Goal: Task Accomplishment & Management: Manage account settings

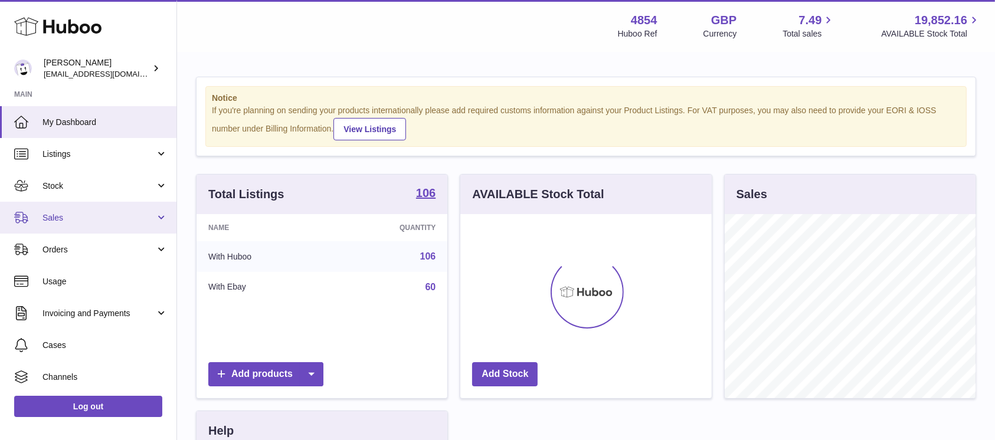
click at [101, 228] on link "Sales" at bounding box center [88, 218] width 176 height 32
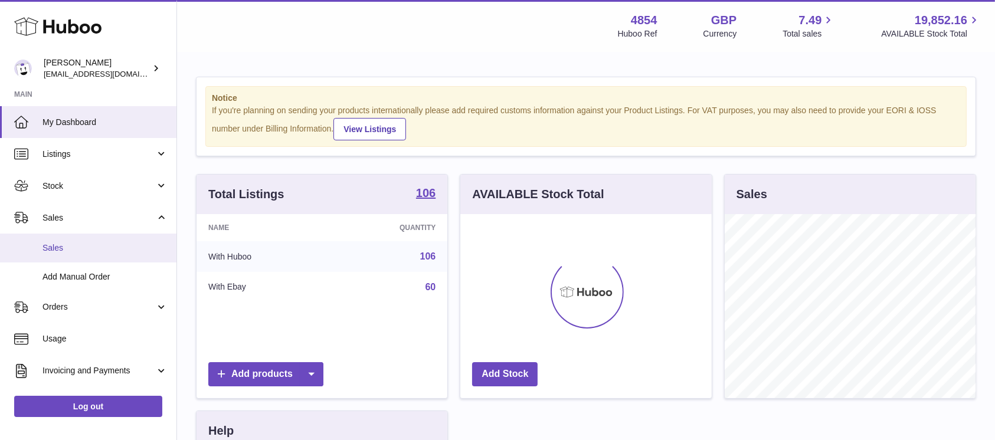
click at [98, 240] on link "Sales" at bounding box center [88, 248] width 176 height 29
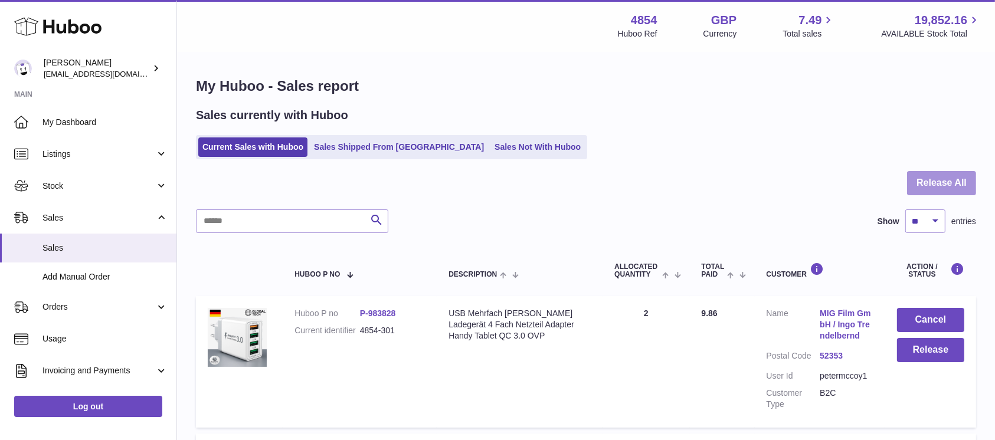
click at [935, 181] on button "Release All" at bounding box center [941, 183] width 69 height 24
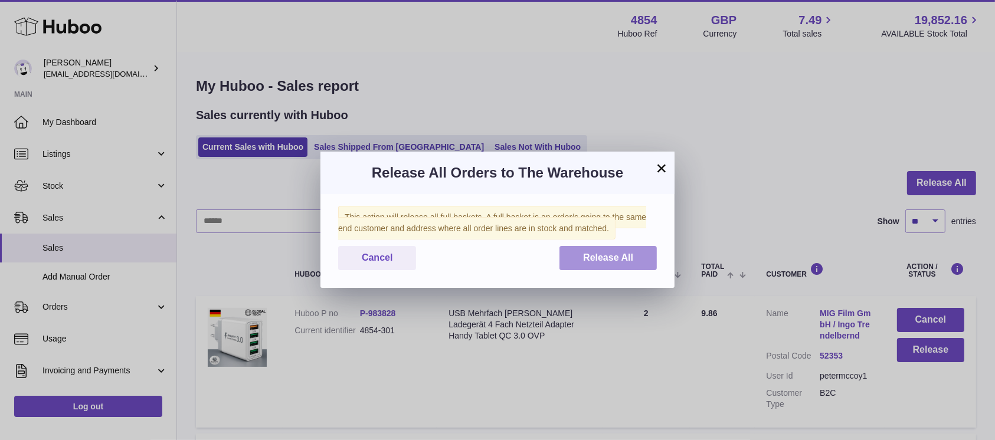
click at [615, 256] on span "Release All" at bounding box center [608, 258] width 50 height 10
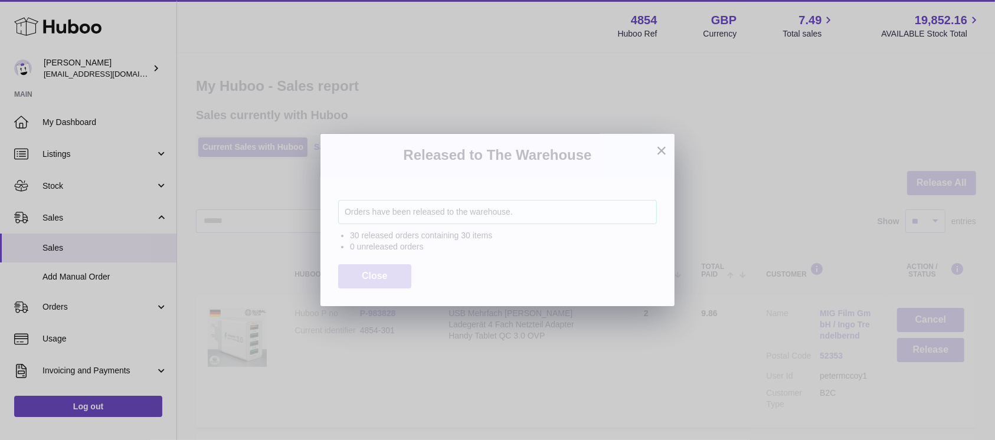
click at [377, 268] on button "Close" at bounding box center [374, 276] width 73 height 24
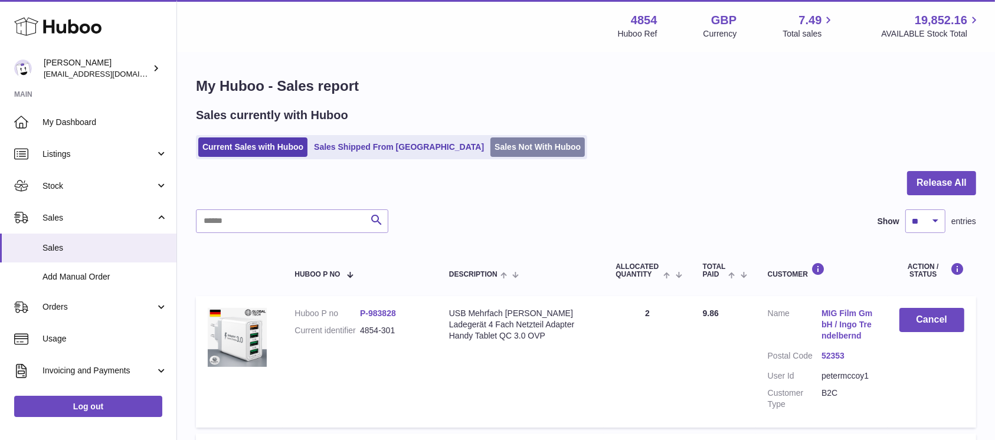
click at [490, 145] on link "Sales Not With Huboo" at bounding box center [537, 146] width 94 height 19
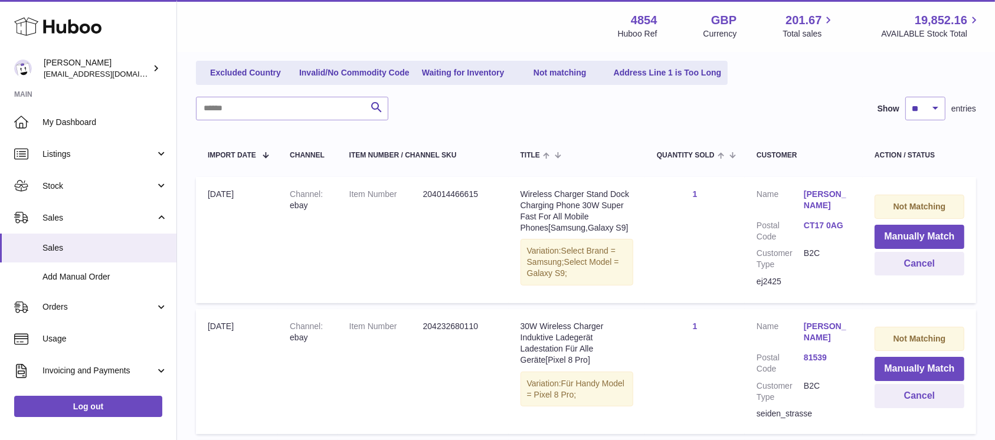
scroll to position [236, 0]
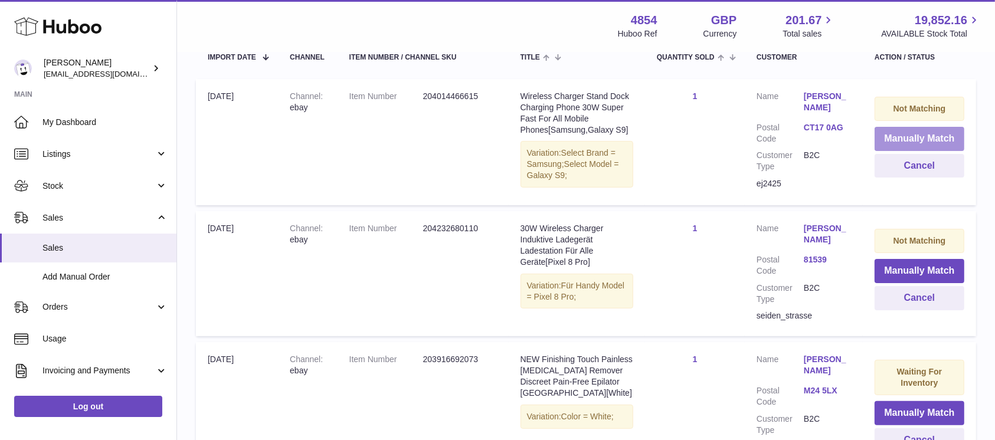
click at [892, 142] on button "Manually Match" at bounding box center [920, 139] width 90 height 24
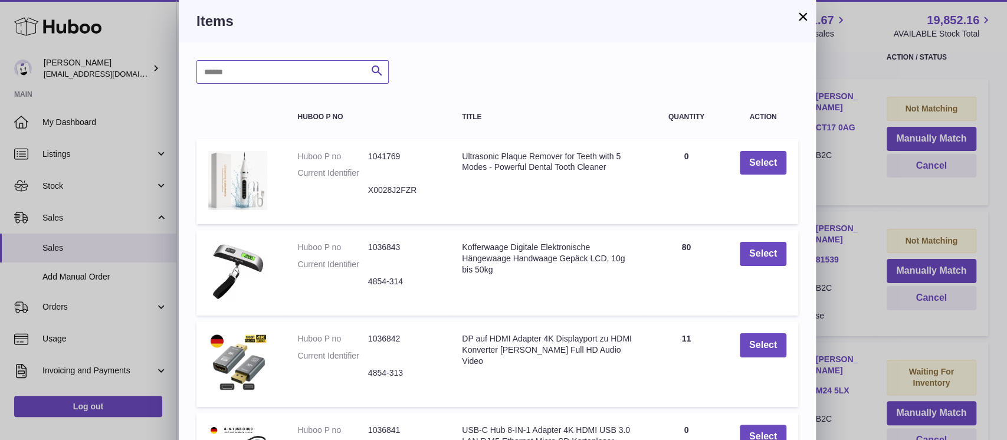
click at [277, 75] on input "text" at bounding box center [293, 72] width 192 height 24
type input "*****"
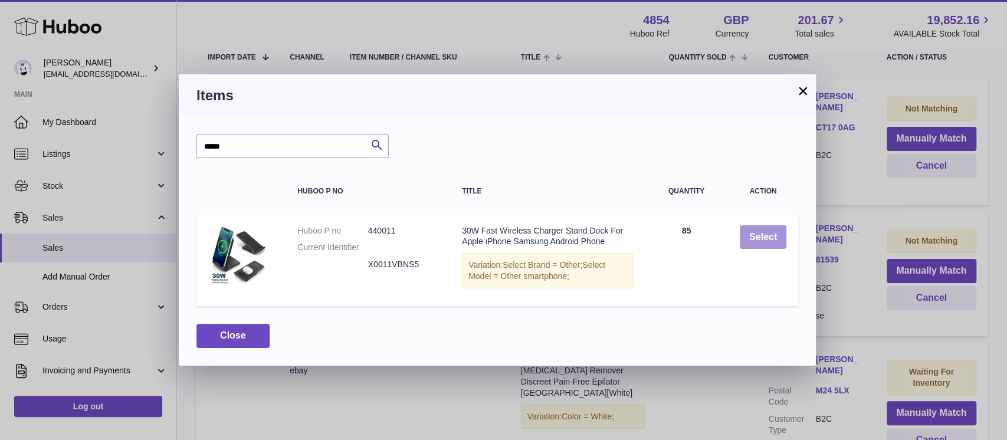
click at [758, 234] on button "Select" at bounding box center [763, 237] width 47 height 24
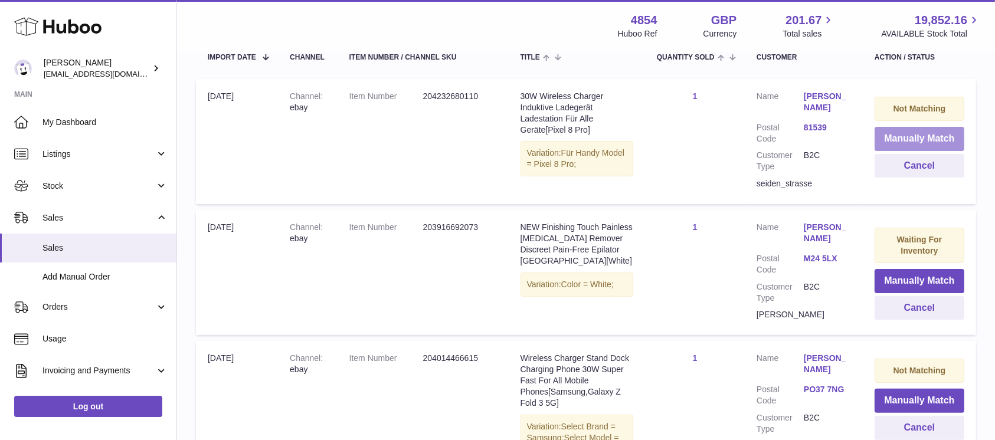
click at [918, 140] on button "Manually Match" at bounding box center [920, 139] width 90 height 24
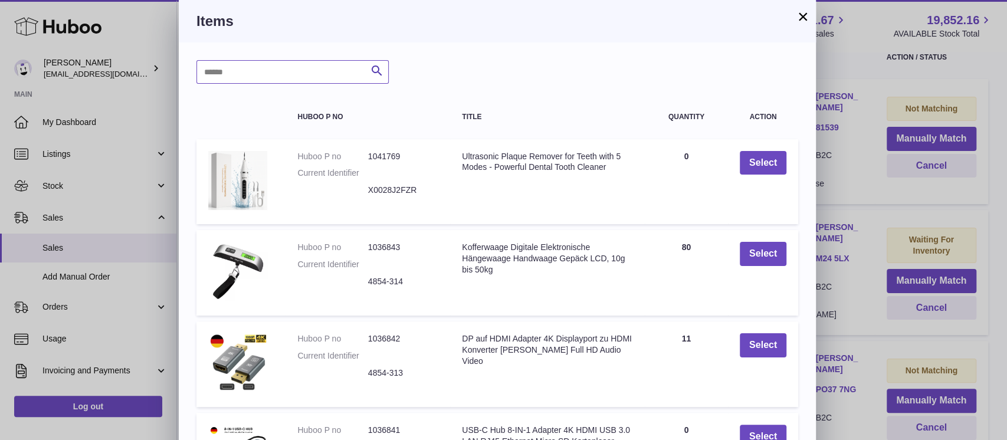
click at [323, 76] on input "text" at bounding box center [293, 72] width 192 height 24
type input "****"
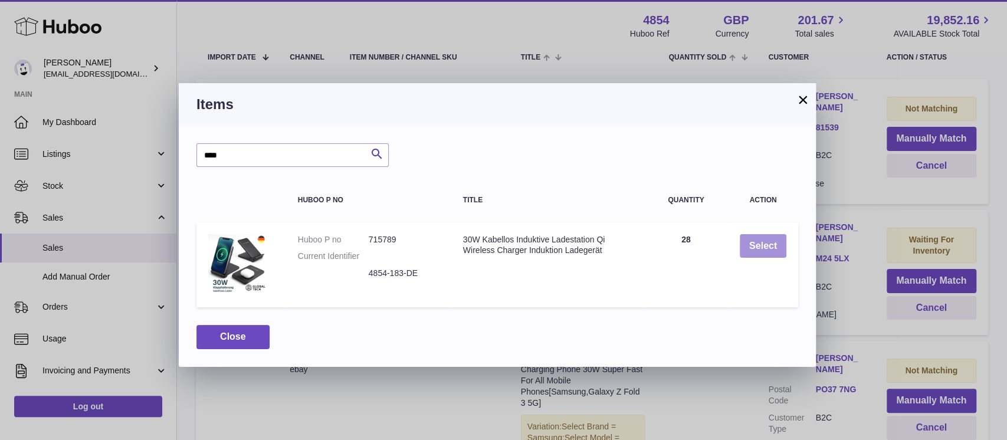
click at [765, 243] on button "Select" at bounding box center [763, 246] width 47 height 24
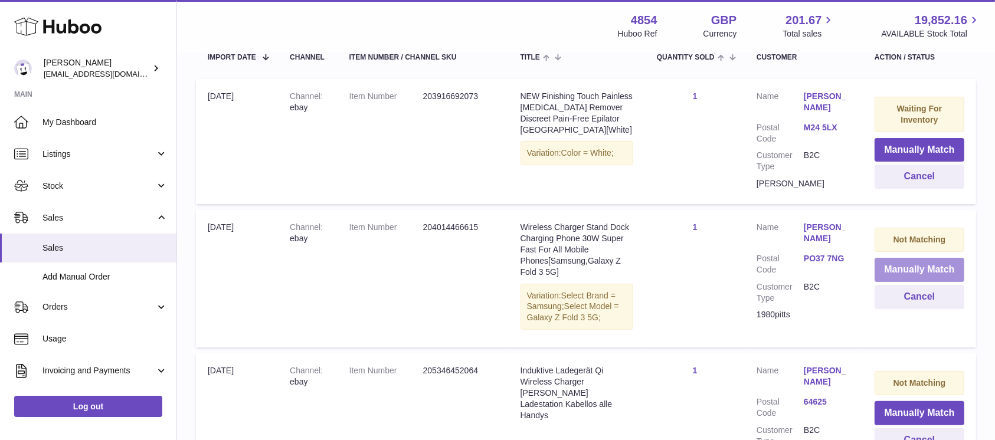
click at [906, 271] on button "Manually Match" at bounding box center [920, 270] width 90 height 24
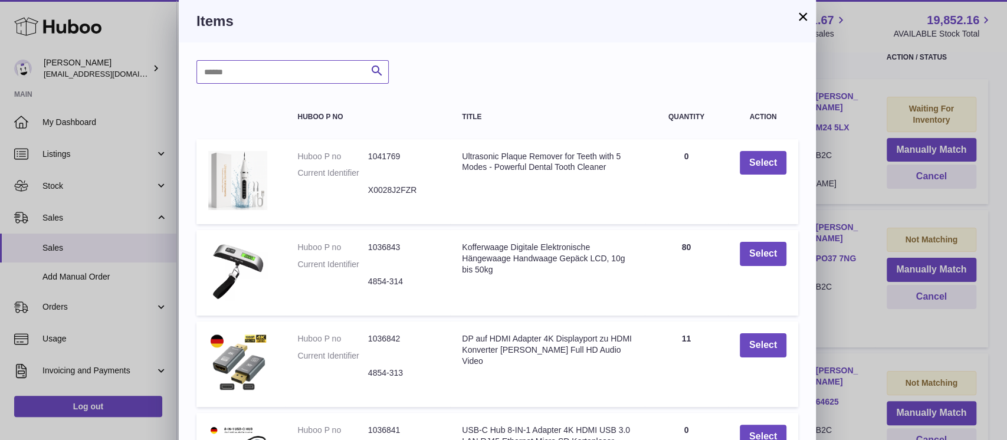
click at [279, 63] on input "text" at bounding box center [293, 72] width 192 height 24
type input "*****"
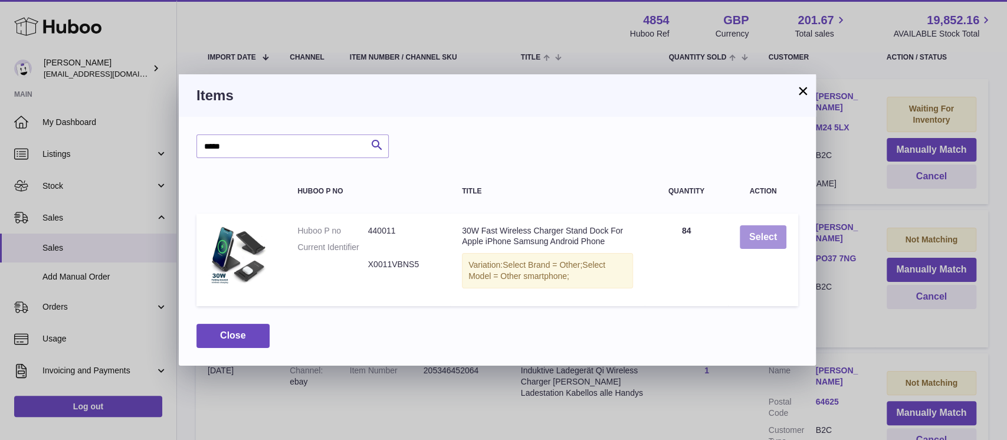
click at [746, 239] on button "Select" at bounding box center [763, 237] width 47 height 24
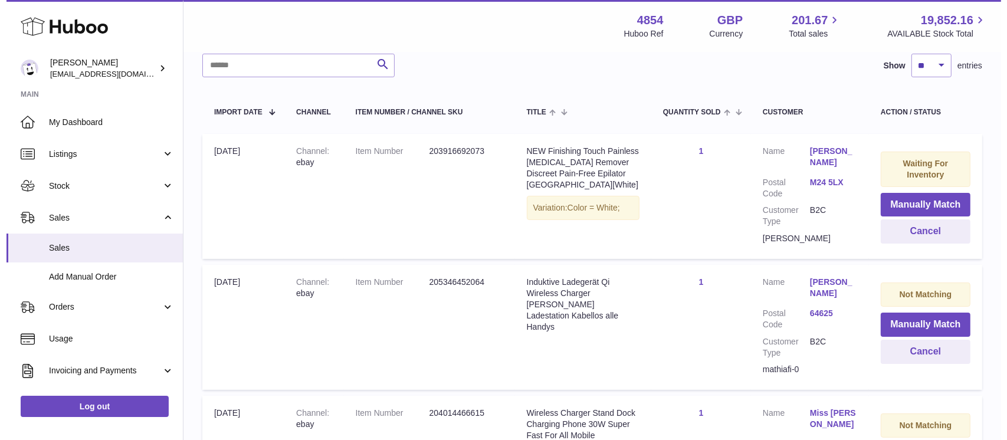
scroll to position [157, 0]
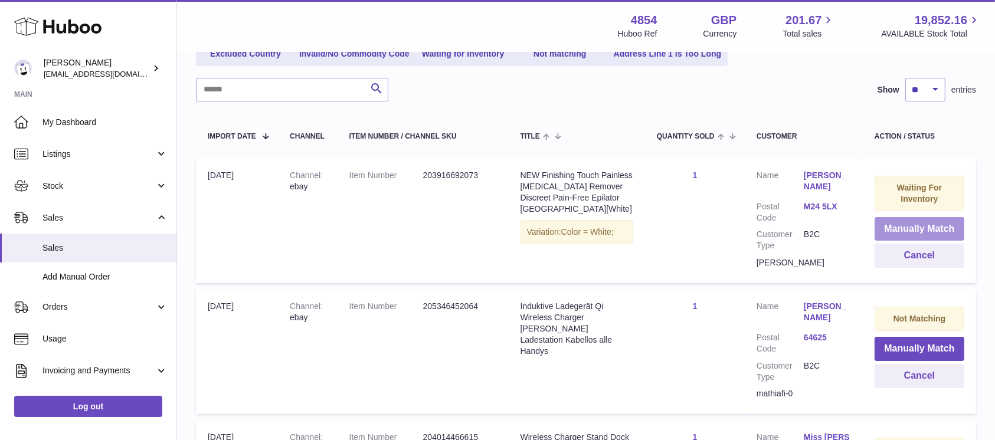
click at [898, 226] on button "Manually Match" at bounding box center [920, 229] width 90 height 24
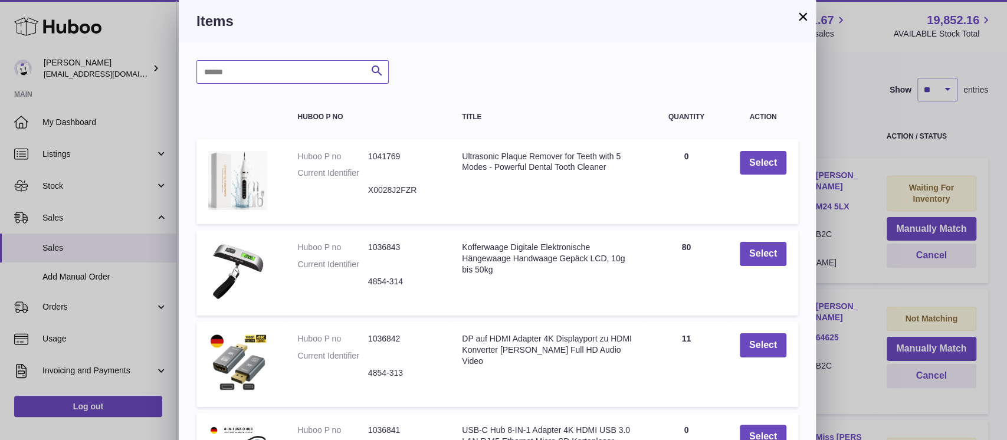
click at [289, 60] on input "text" at bounding box center [293, 72] width 192 height 24
type input "****"
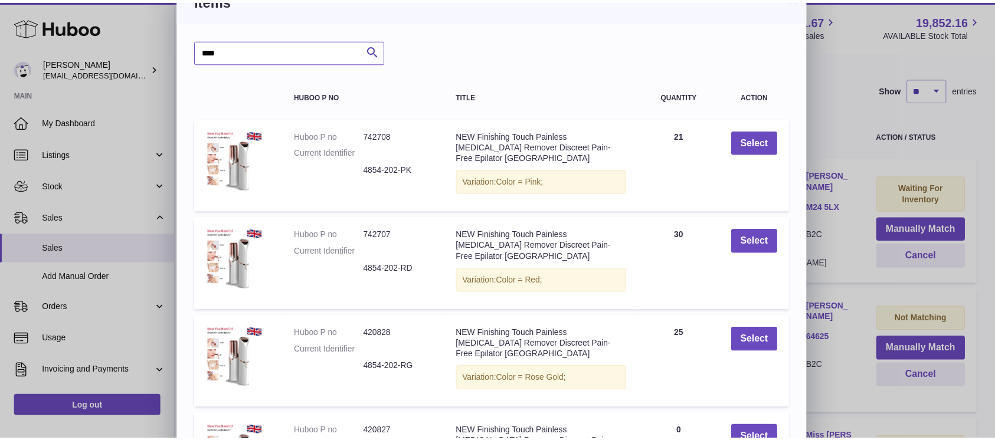
scroll to position [0, 0]
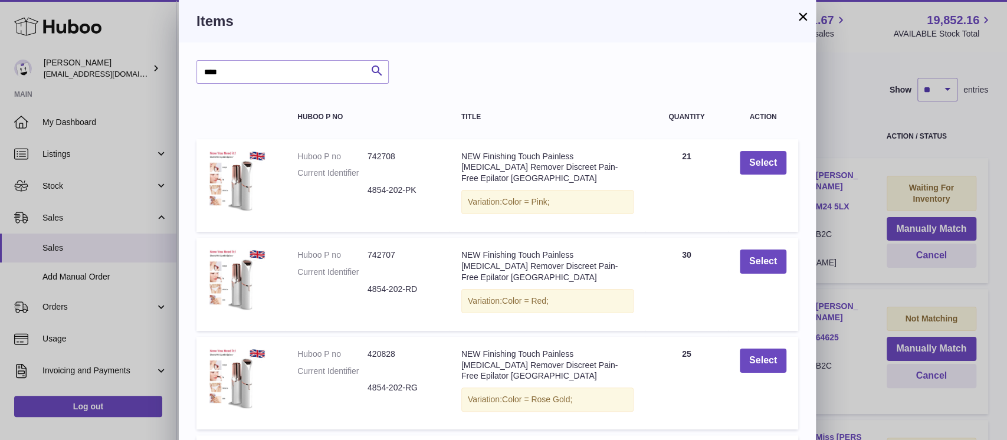
click at [807, 10] on button "×" at bounding box center [803, 16] width 14 height 14
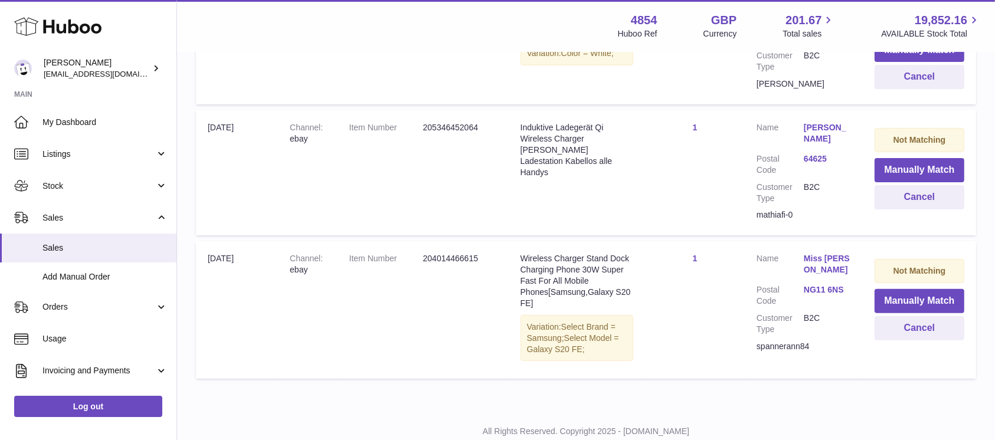
scroll to position [362, 0]
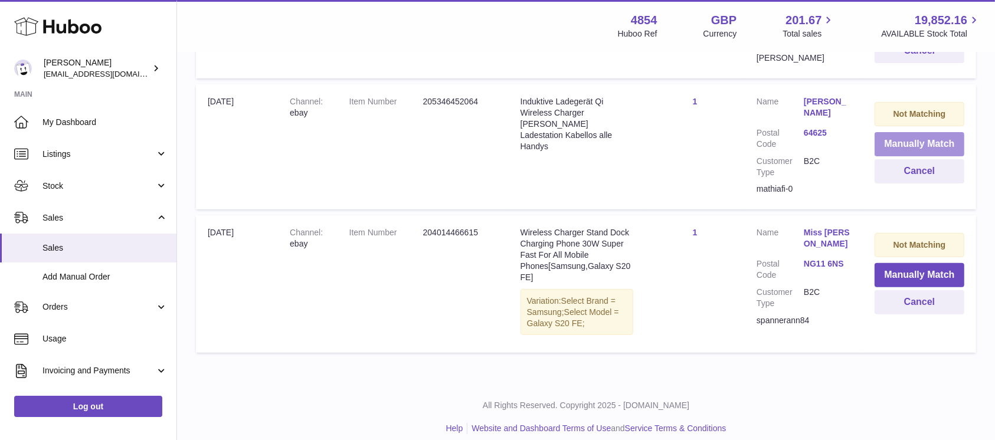
click at [903, 142] on button "Manually Match" at bounding box center [920, 144] width 90 height 24
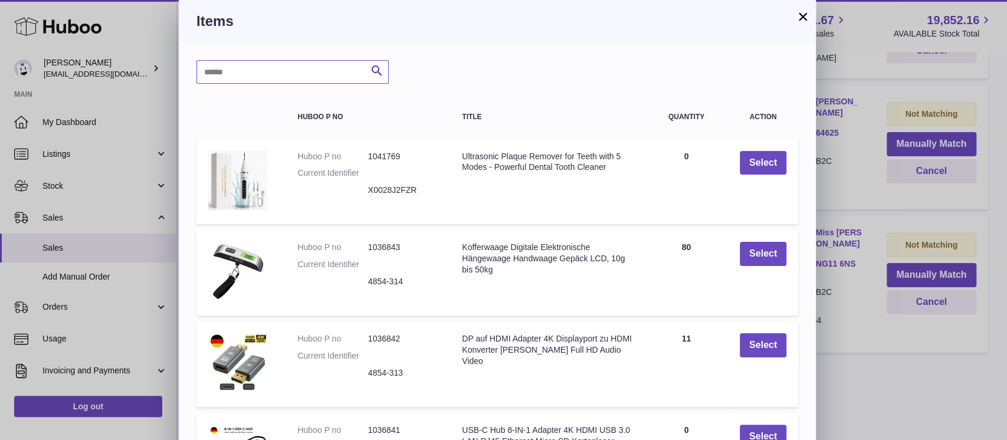
click at [292, 78] on input "text" at bounding box center [293, 72] width 192 height 24
type input "*****"
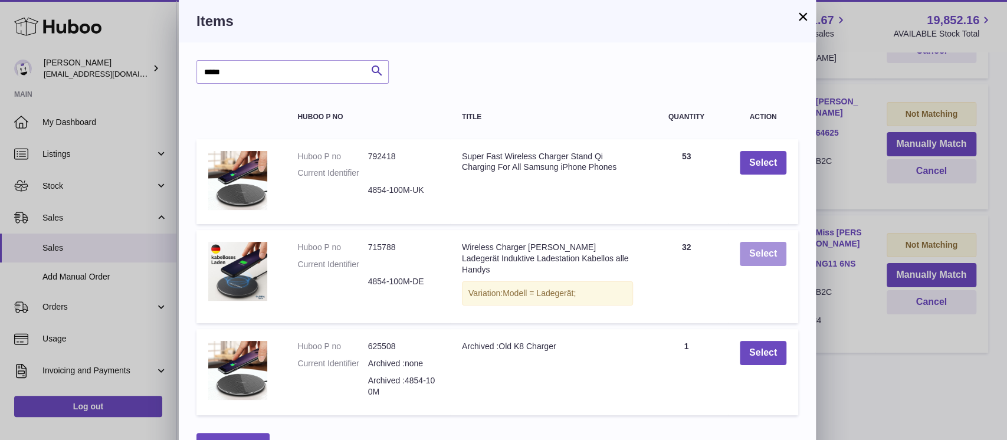
click at [764, 261] on button "Select" at bounding box center [763, 254] width 47 height 24
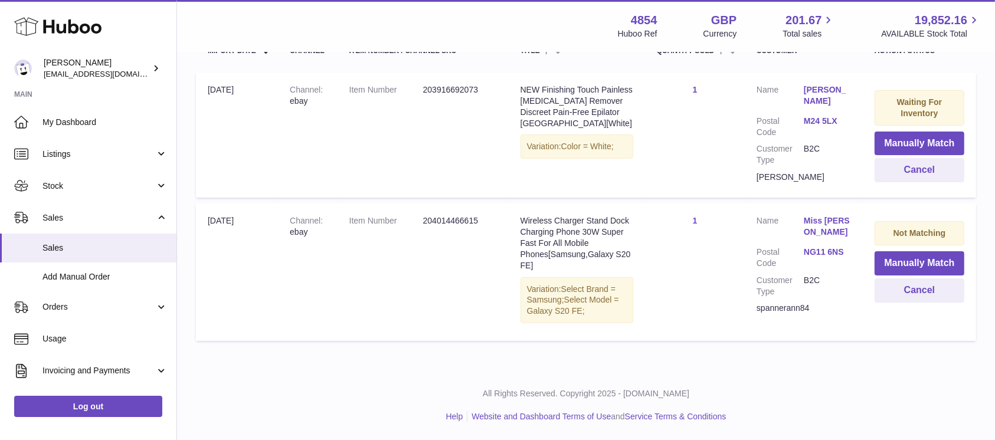
scroll to position [241, 0]
click at [905, 263] on button "Manually Match" at bounding box center [920, 265] width 90 height 24
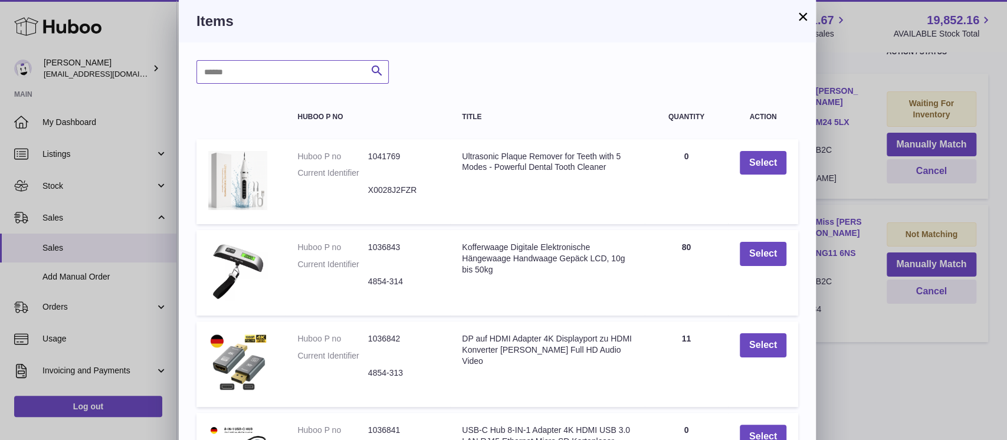
click at [304, 60] on input "text" at bounding box center [293, 72] width 192 height 24
type input "*****"
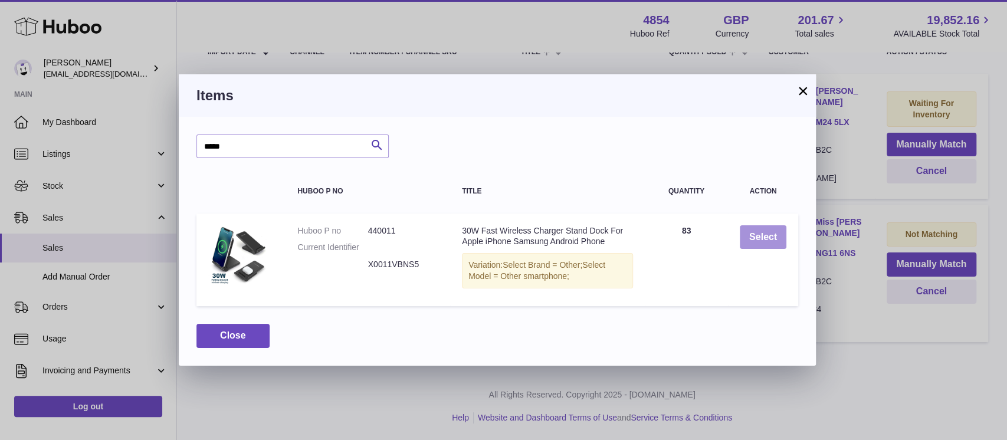
click at [751, 241] on button "Select" at bounding box center [763, 237] width 47 height 24
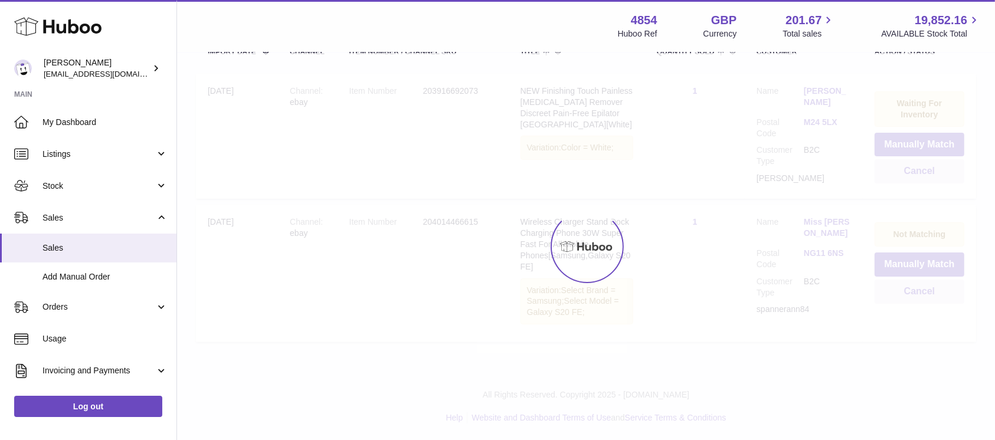
scroll to position [99, 0]
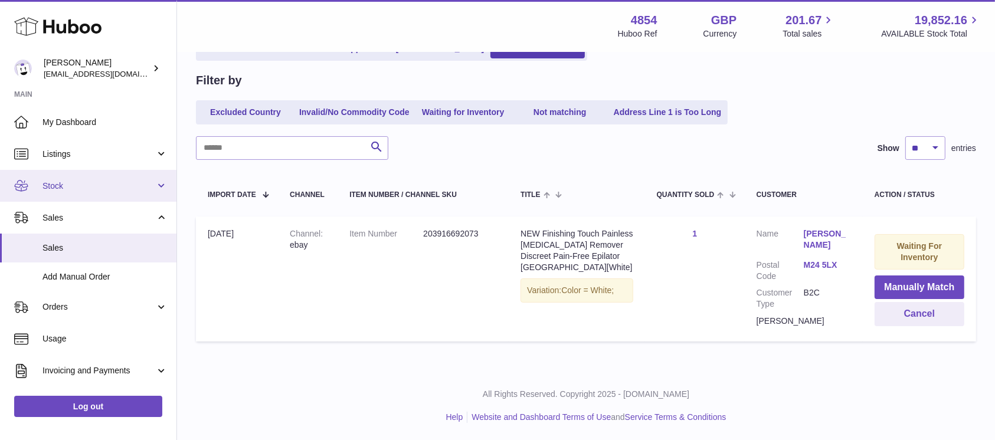
click at [110, 186] on span "Stock" at bounding box center [98, 186] width 113 height 11
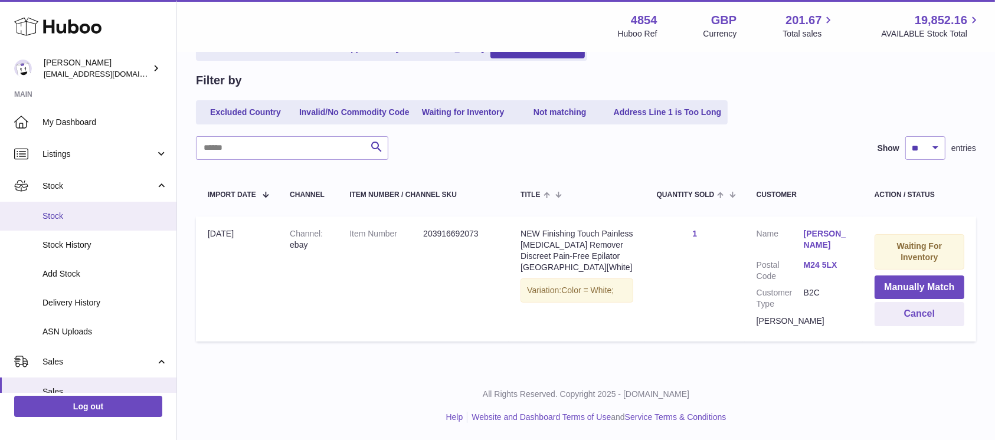
click at [91, 215] on span "Stock" at bounding box center [104, 216] width 125 height 11
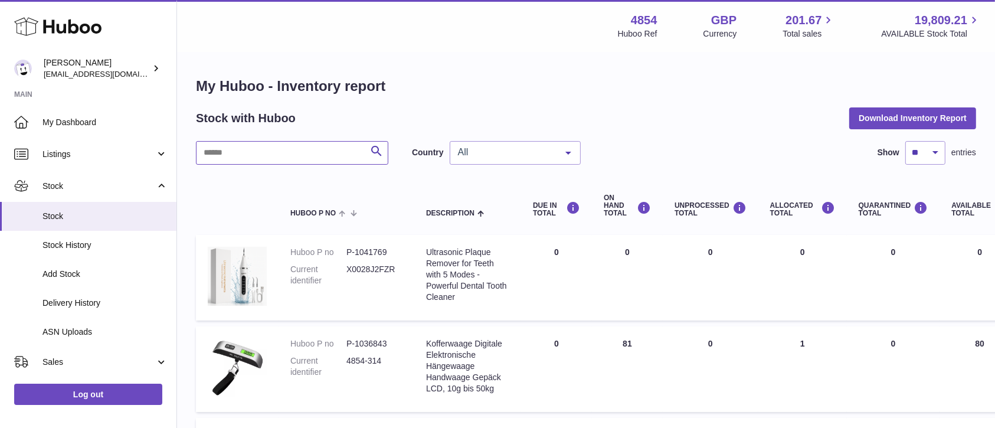
click at [279, 152] on input "text" at bounding box center [292, 153] width 192 height 24
type input "****"
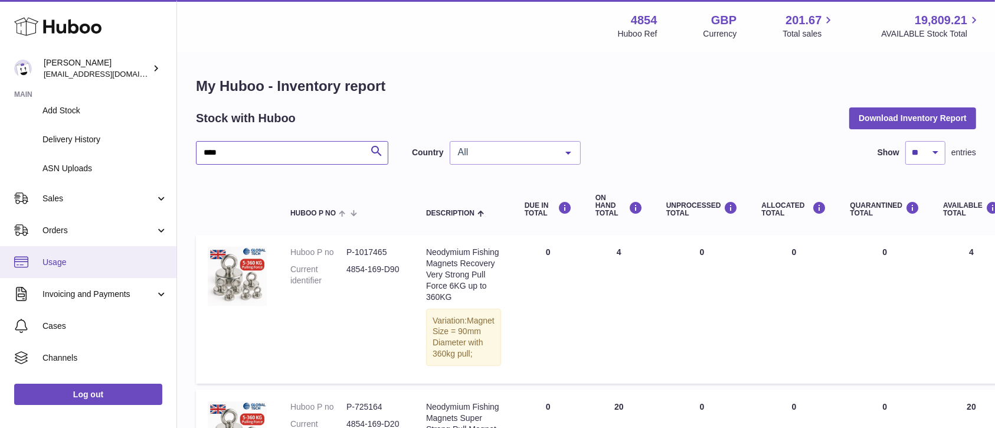
scroll to position [208, 0]
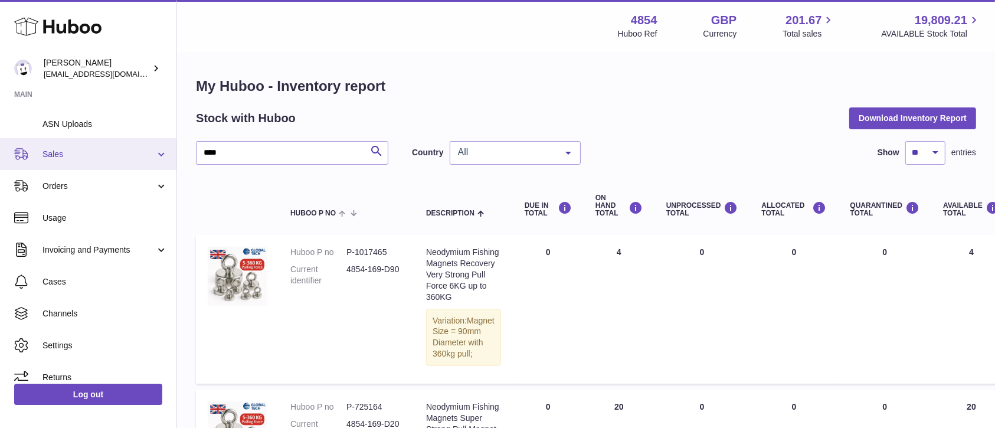
click at [136, 148] on link "Sales" at bounding box center [88, 154] width 176 height 32
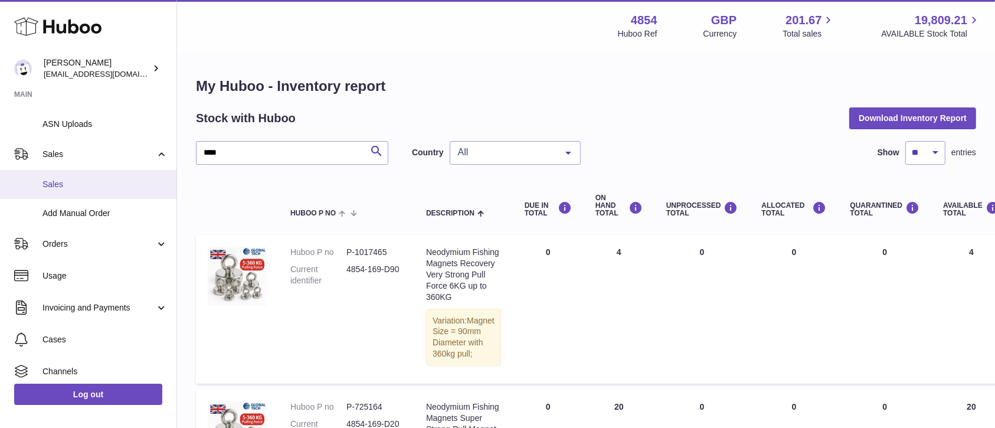
click at [117, 189] on span "Sales" at bounding box center [104, 184] width 125 height 11
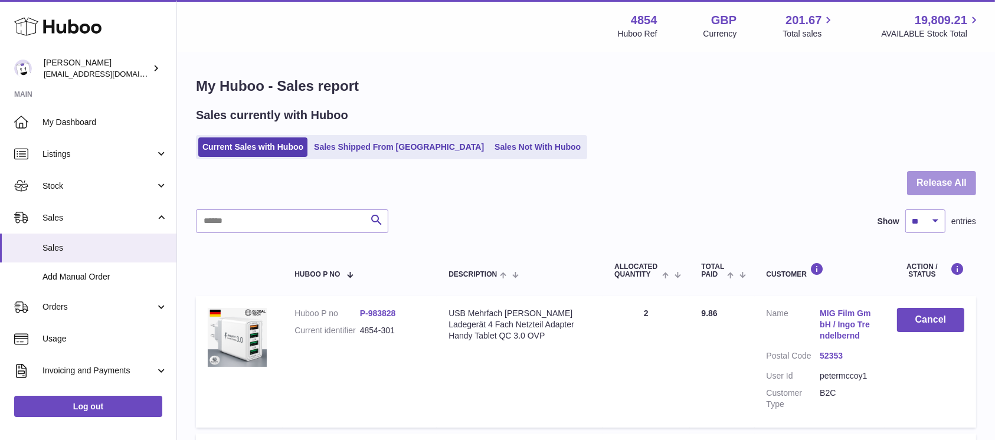
click at [907, 184] on button "Release All" at bounding box center [941, 183] width 69 height 24
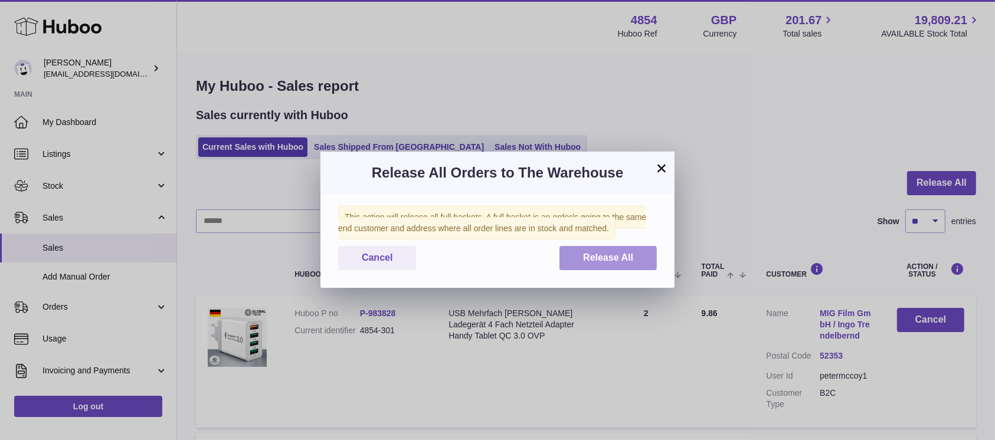
click at [601, 251] on button "Release All" at bounding box center [607, 258] width 97 height 24
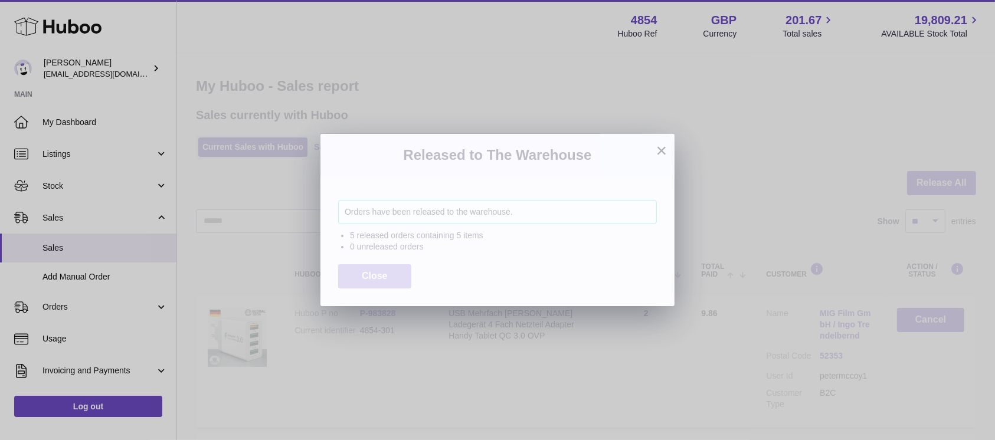
click at [374, 272] on span "Close" at bounding box center [375, 276] width 26 height 10
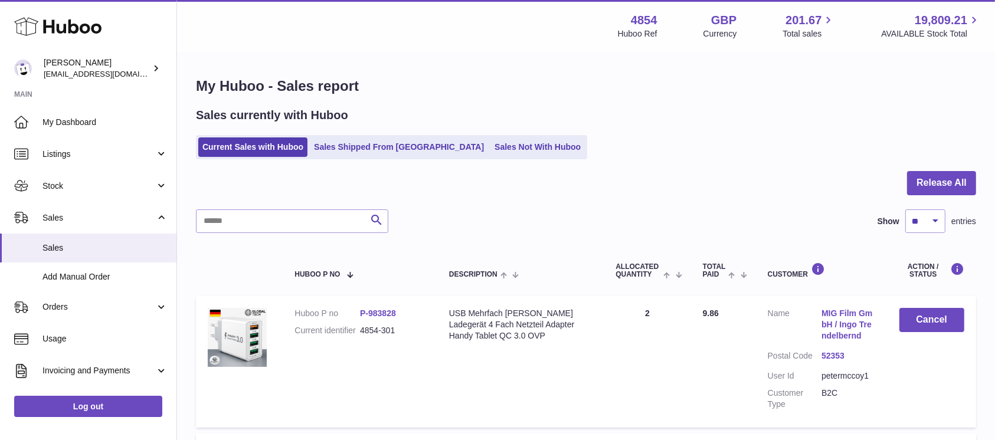
click at [445, 136] on ul "Current Sales with Huboo Sales Shipped From Huboo Sales Not With Huboo" at bounding box center [391, 147] width 391 height 24
click at [490, 142] on link "Sales Not With Huboo" at bounding box center [537, 146] width 94 height 19
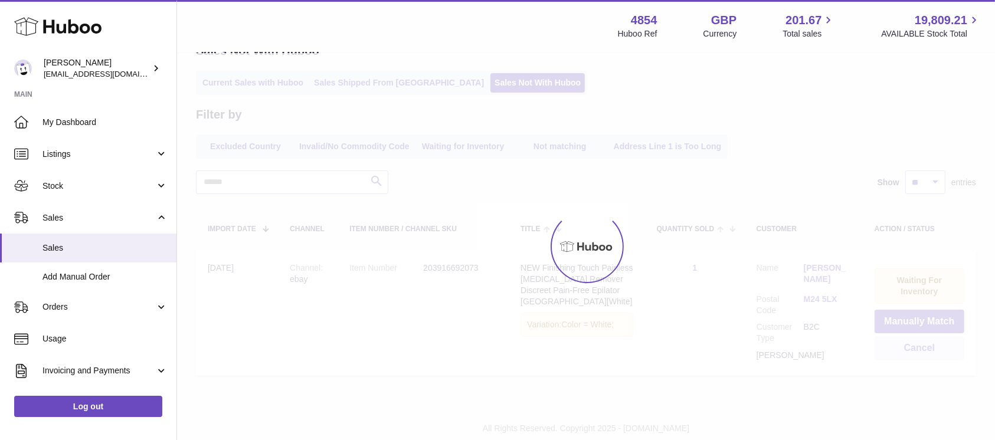
scroll to position [99, 0]
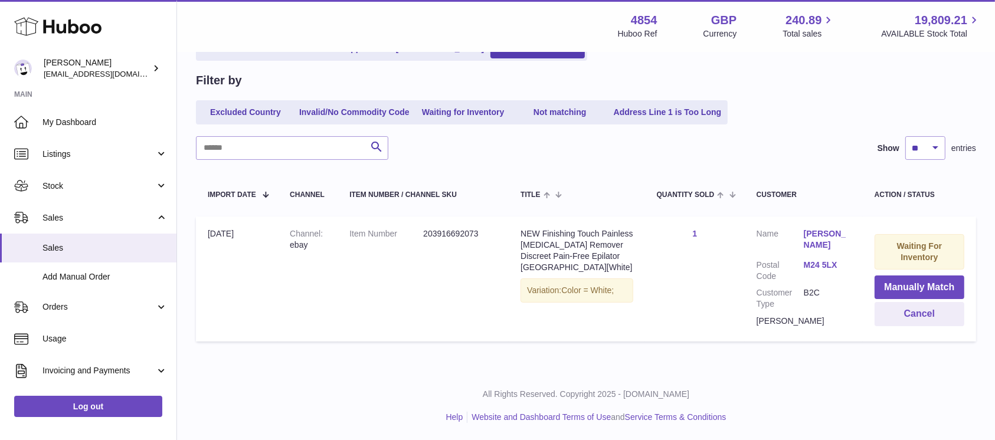
click at [787, 321] on div "[PERSON_NAME]" at bounding box center [804, 321] width 94 height 11
copy tr "[PERSON_NAME]"
click at [794, 343] on table "Import date Channel Item Number / Channel SKU Title Quantity Sold Customer Acti…" at bounding box center [586, 260] width 780 height 176
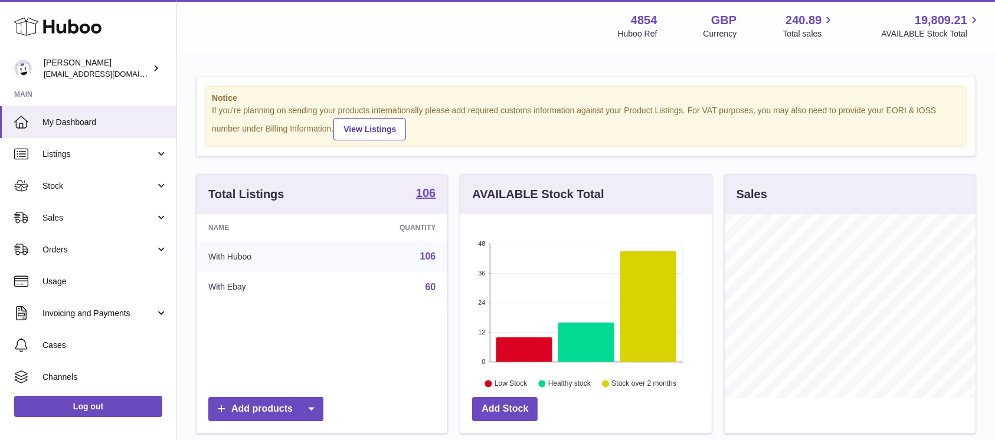
scroll to position [184, 251]
click at [112, 215] on span "Sales" at bounding box center [98, 217] width 113 height 11
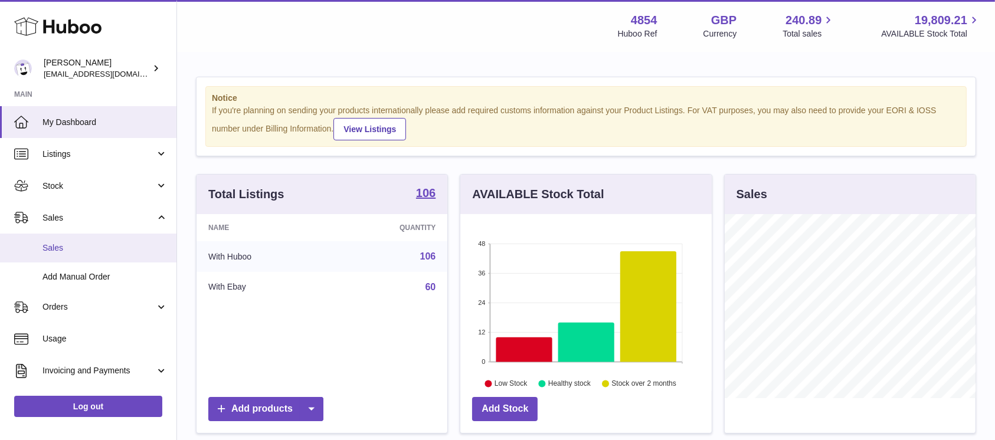
click at [94, 254] on link "Sales" at bounding box center [88, 248] width 176 height 29
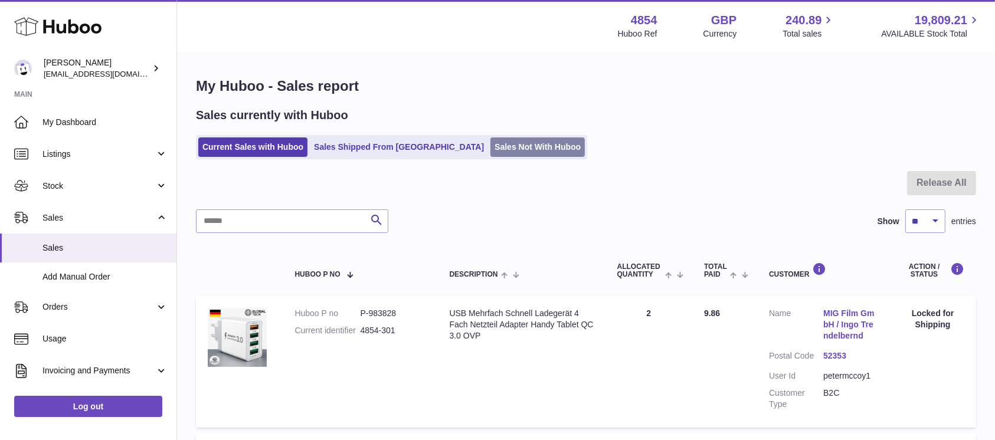
click at [490, 139] on link "Sales Not With Huboo" at bounding box center [537, 146] width 94 height 19
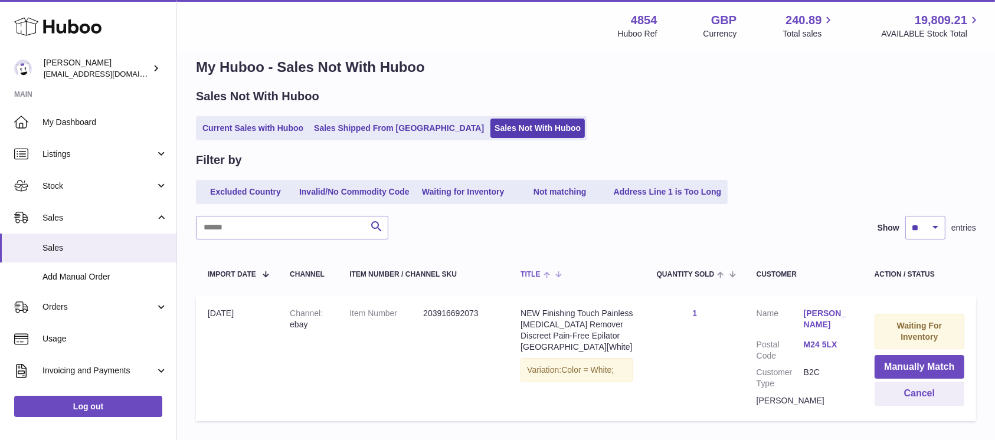
scroll to position [99, 0]
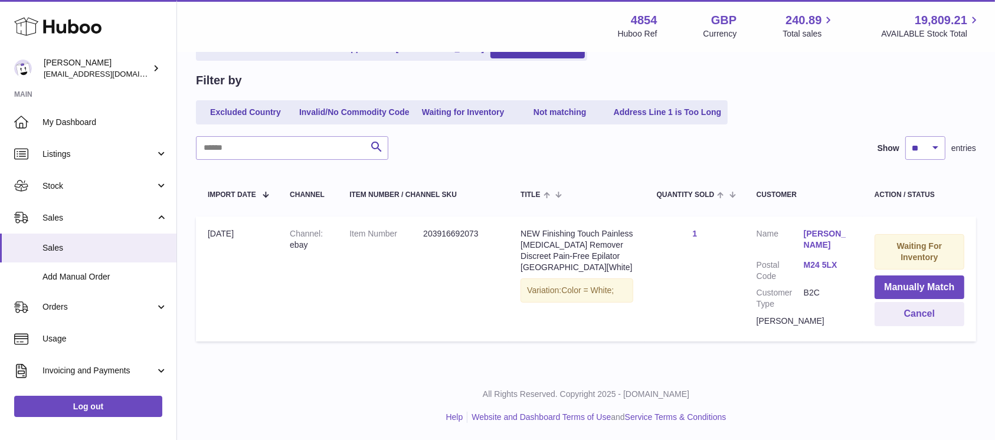
click at [806, 107] on div "Excluded Country Invalid/No Commodity Code Waiting for Inventory Not matching A…" at bounding box center [586, 112] width 780 height 24
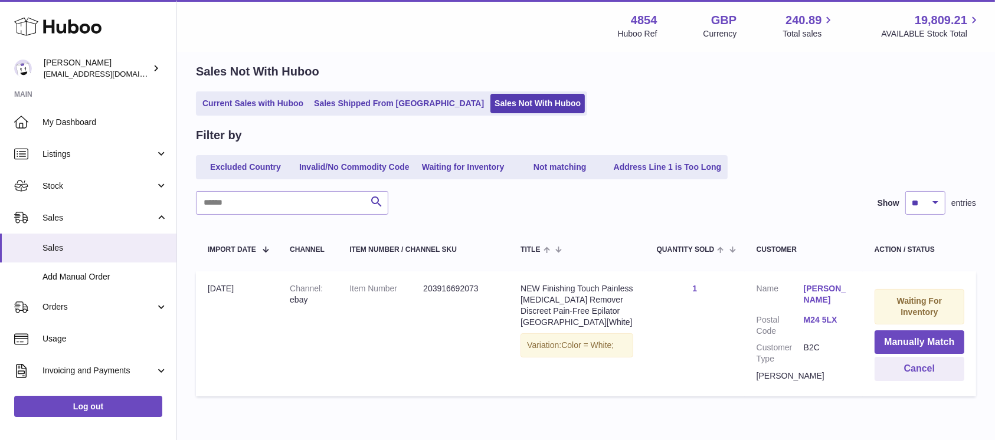
scroll to position [19, 0]
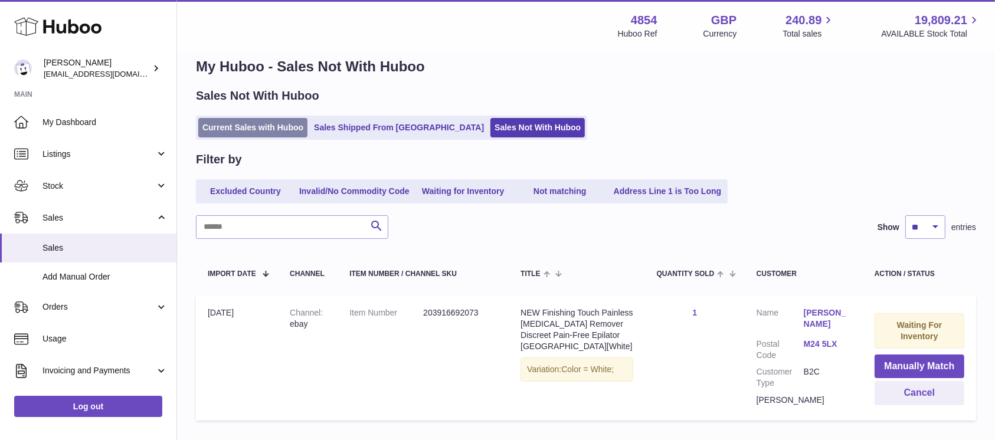
click at [271, 126] on link "Current Sales with Huboo" at bounding box center [252, 127] width 109 height 19
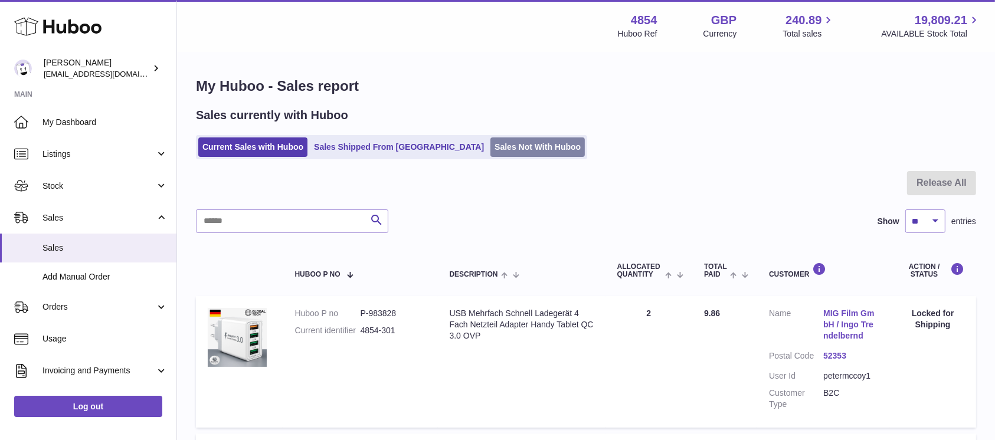
click at [491, 140] on link "Sales Not With Huboo" at bounding box center [537, 146] width 94 height 19
